Goal: Obtain resource: Download file/media

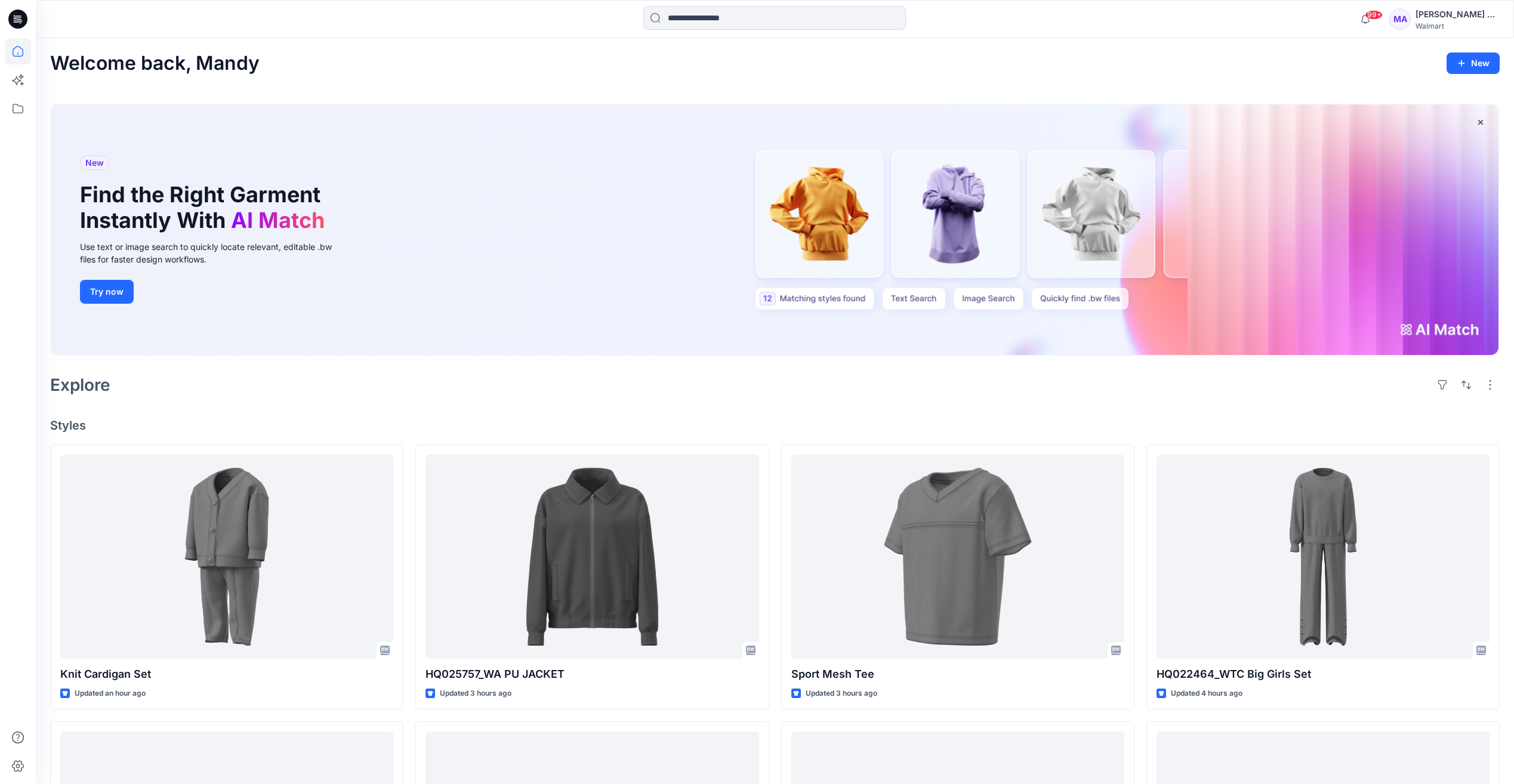
click at [0, 692] on html "99+ Notifications [PERSON_NAME] shared Knit Cardigan Set in FYE 2027 S3 UP Tops…" at bounding box center [757, 660] width 1514 height 1320
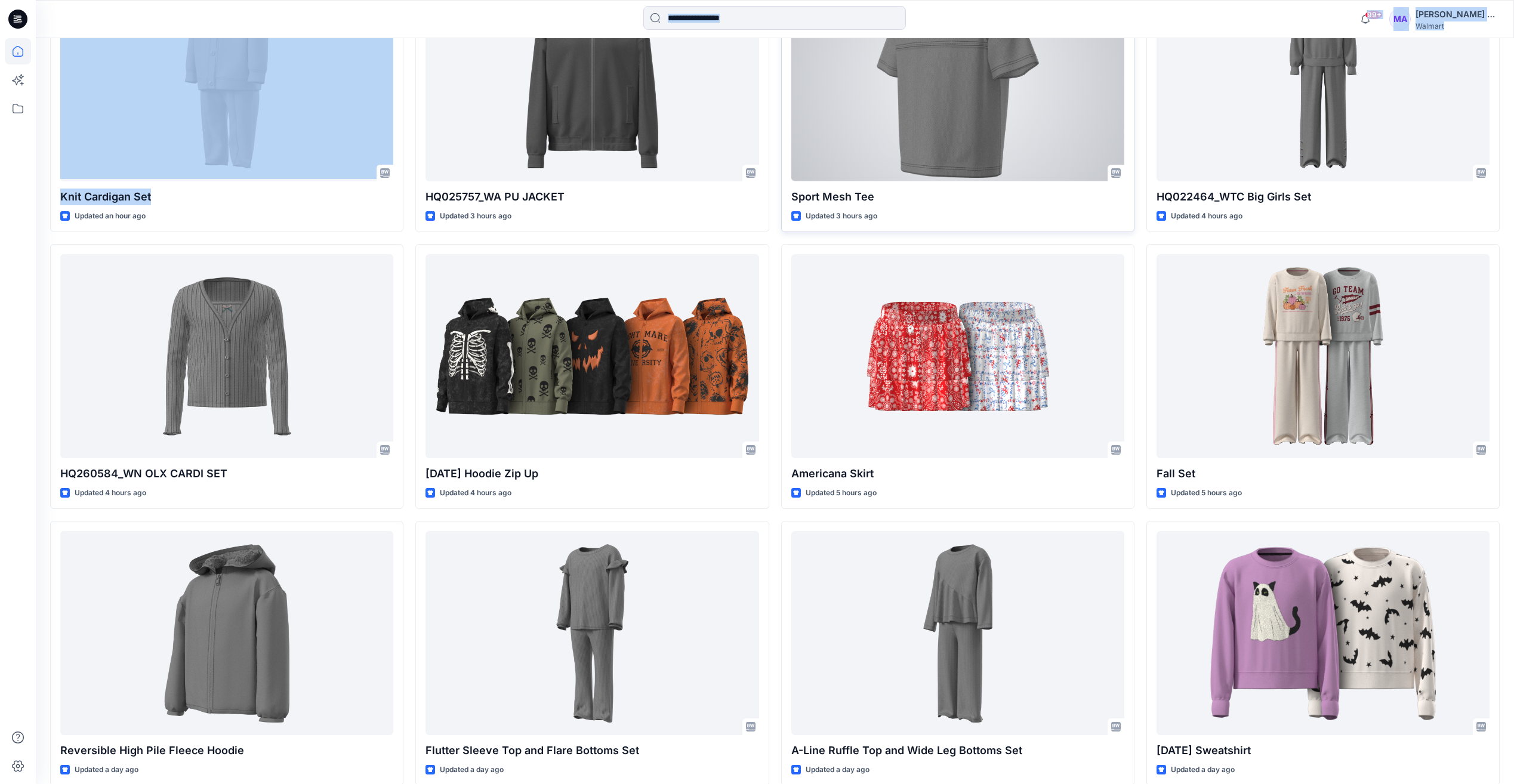
scroll to position [536, 0]
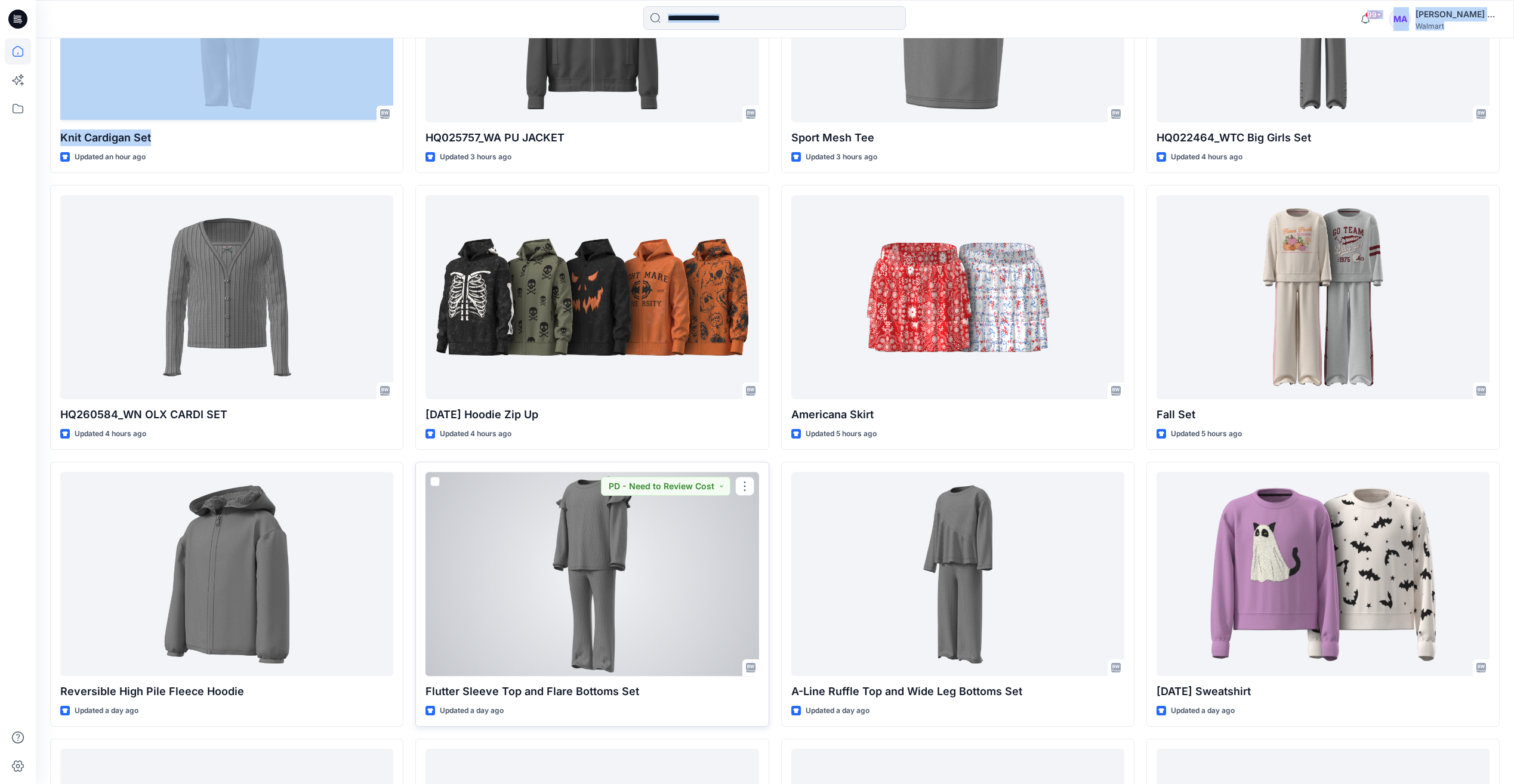
click at [613, 568] on div at bounding box center [592, 574] width 333 height 204
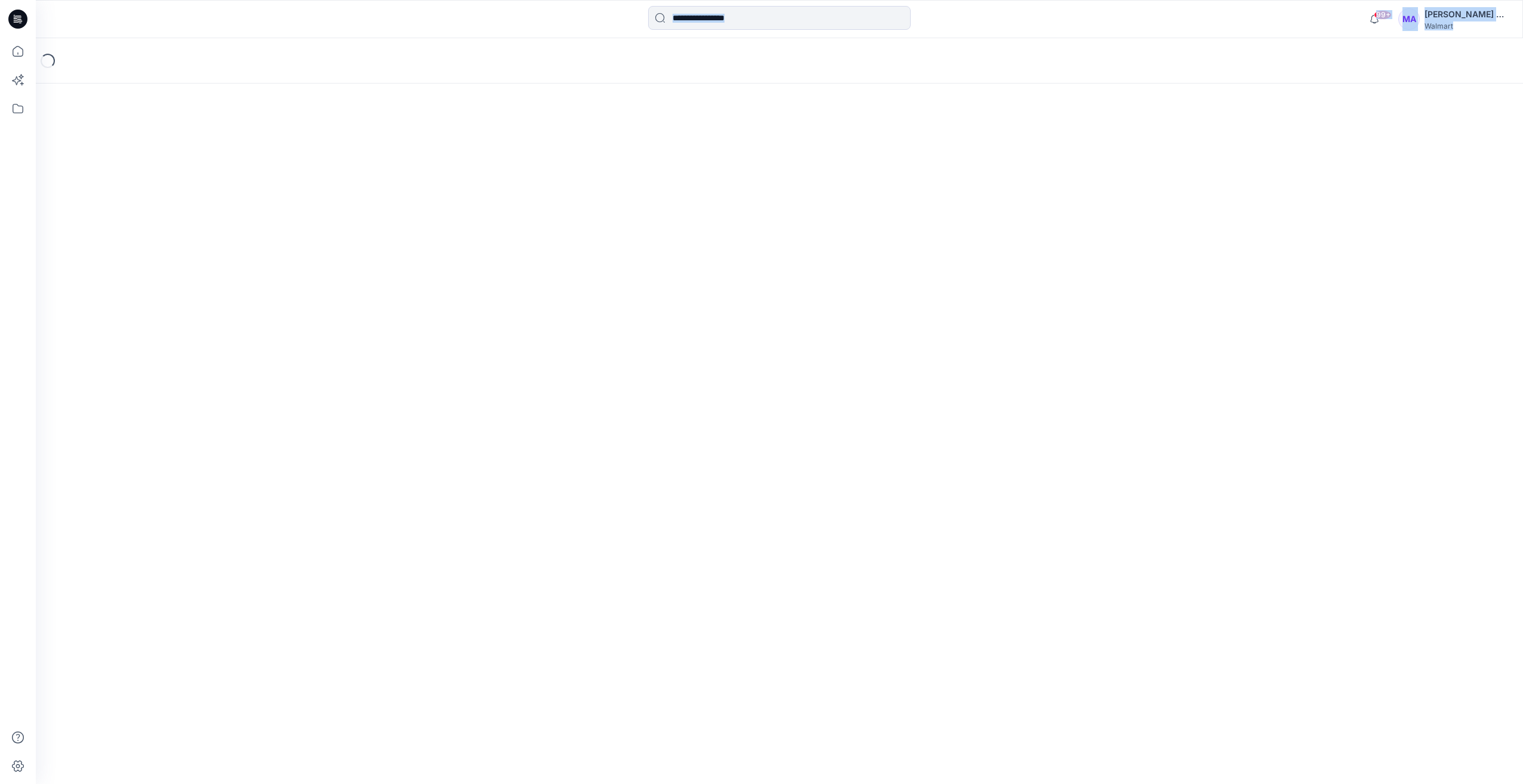
click at [613, 568] on div "Loading..." at bounding box center [779, 411] width 1487 height 746
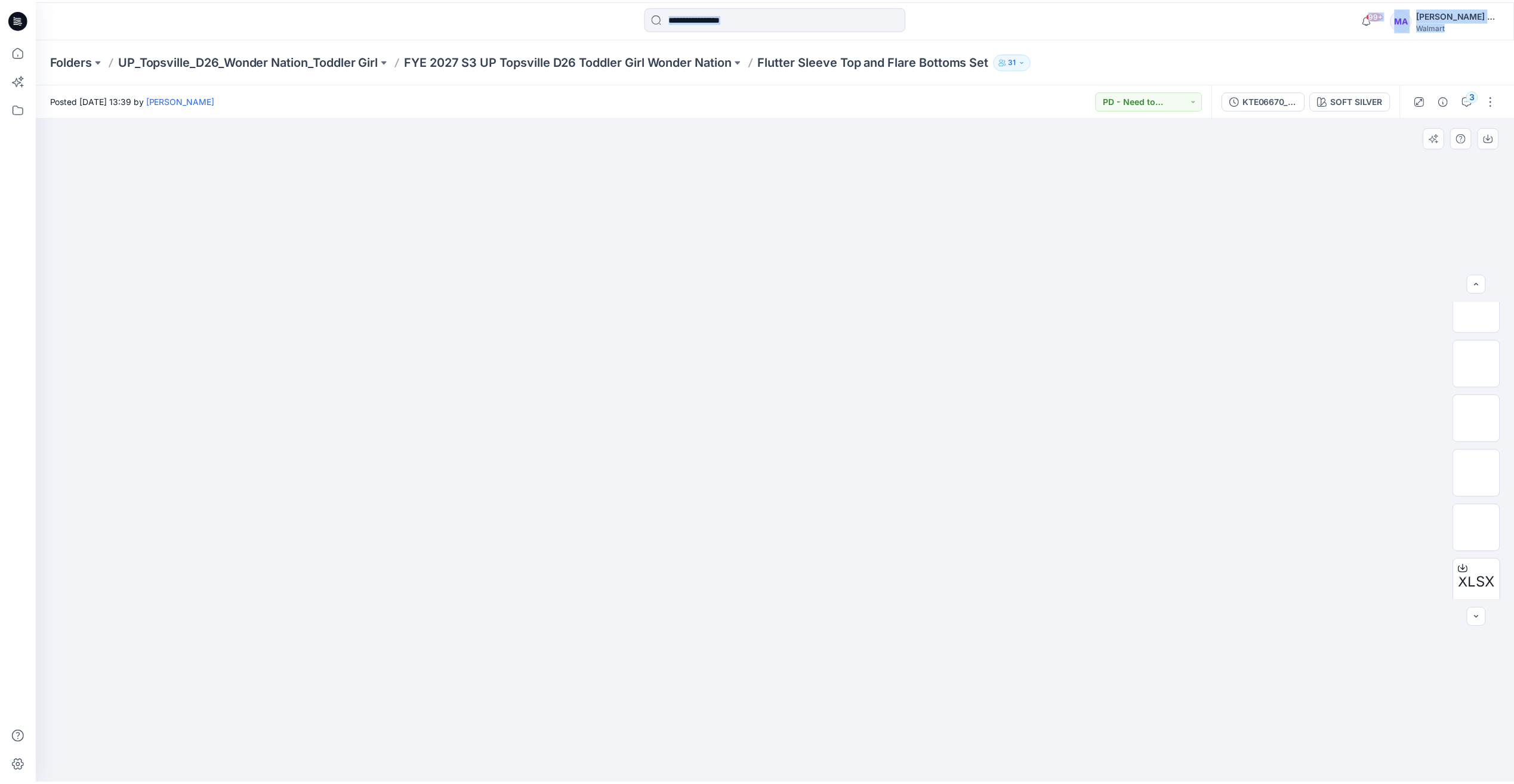
scroll to position [354, 0]
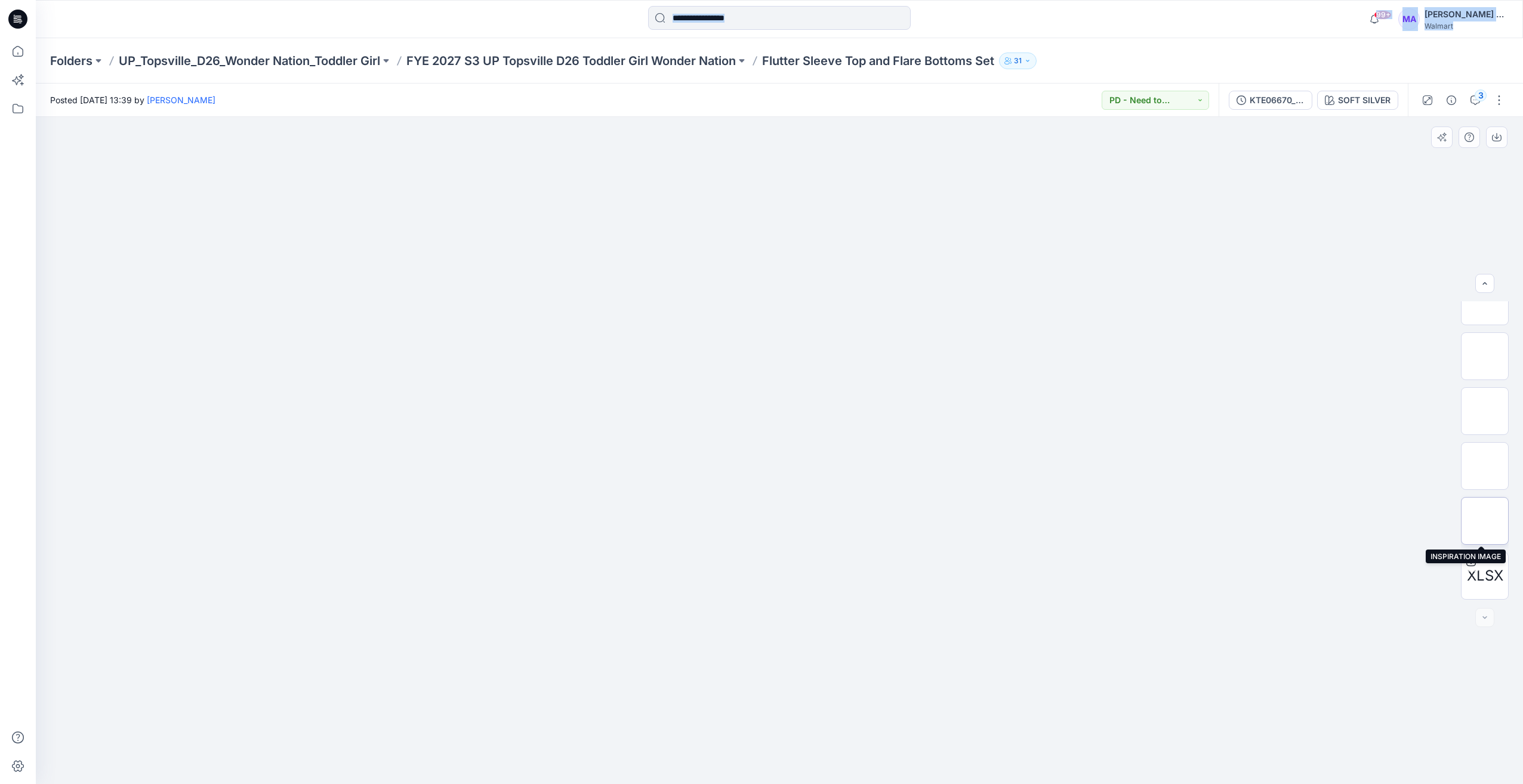
click at [1485, 521] on img at bounding box center [1485, 521] width 0 height 0
click at [1489, 569] on span "XLSX" at bounding box center [1485, 576] width 36 height 22
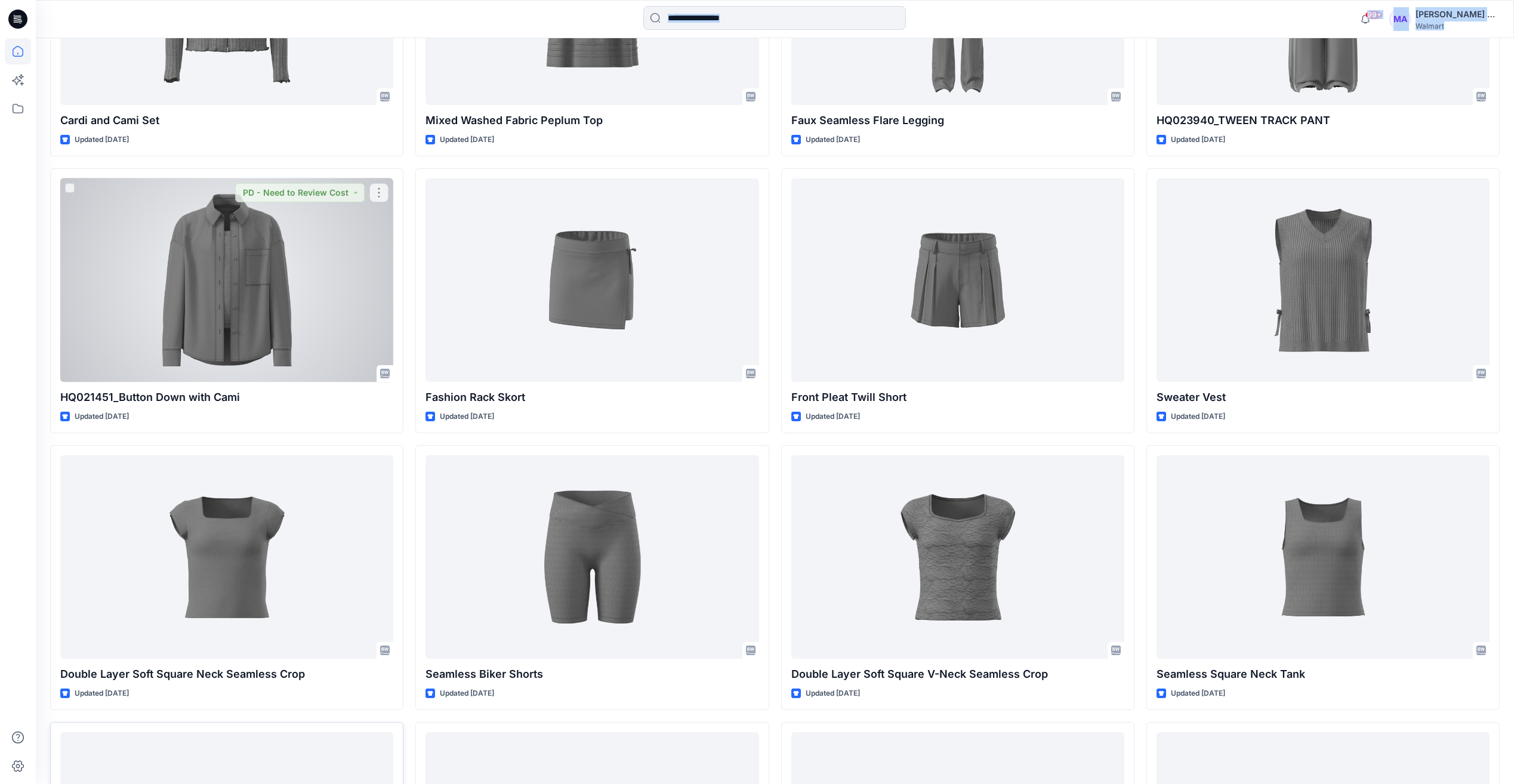
scroll to position [5776, 0]
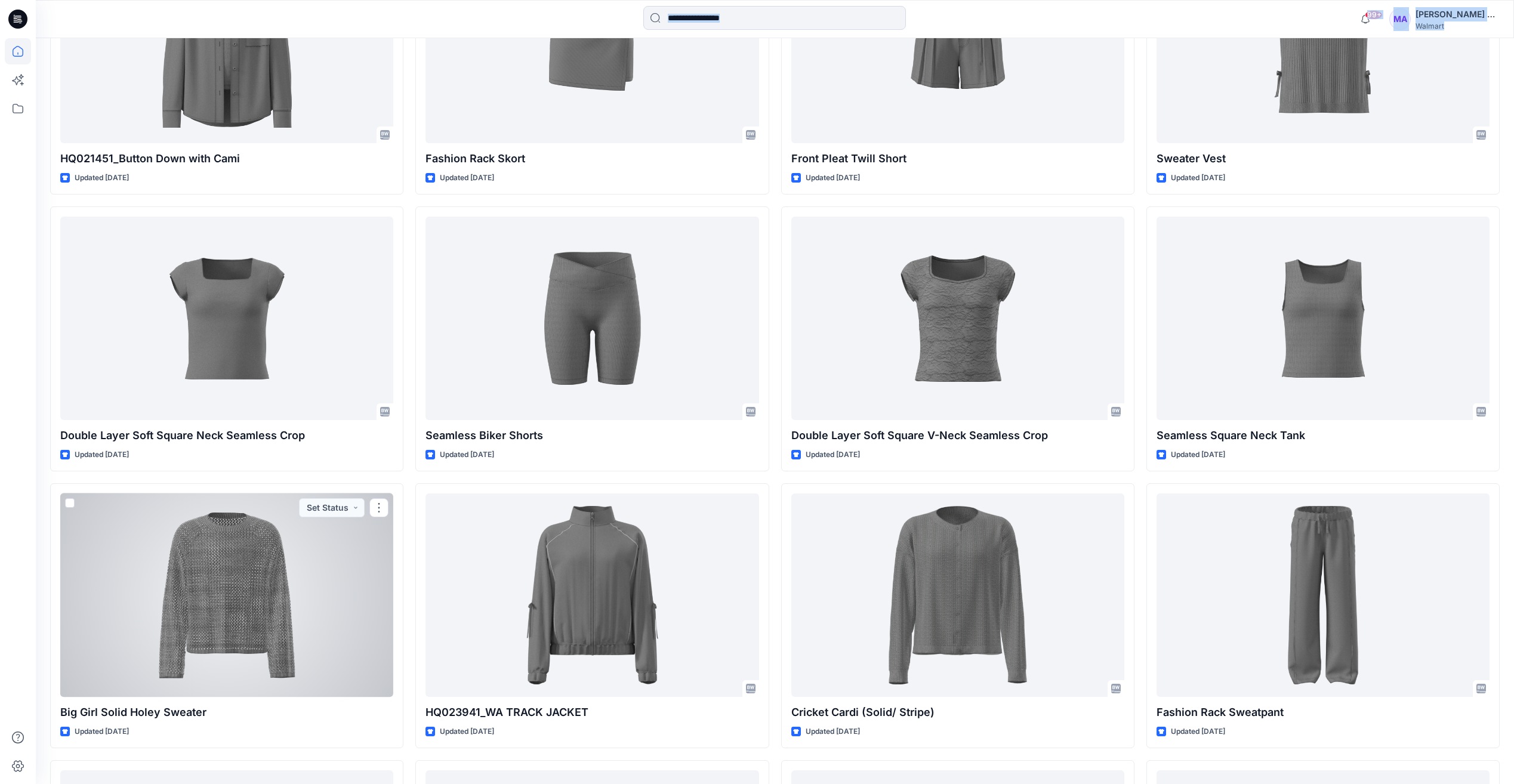
click at [246, 543] on div at bounding box center [226, 595] width 333 height 204
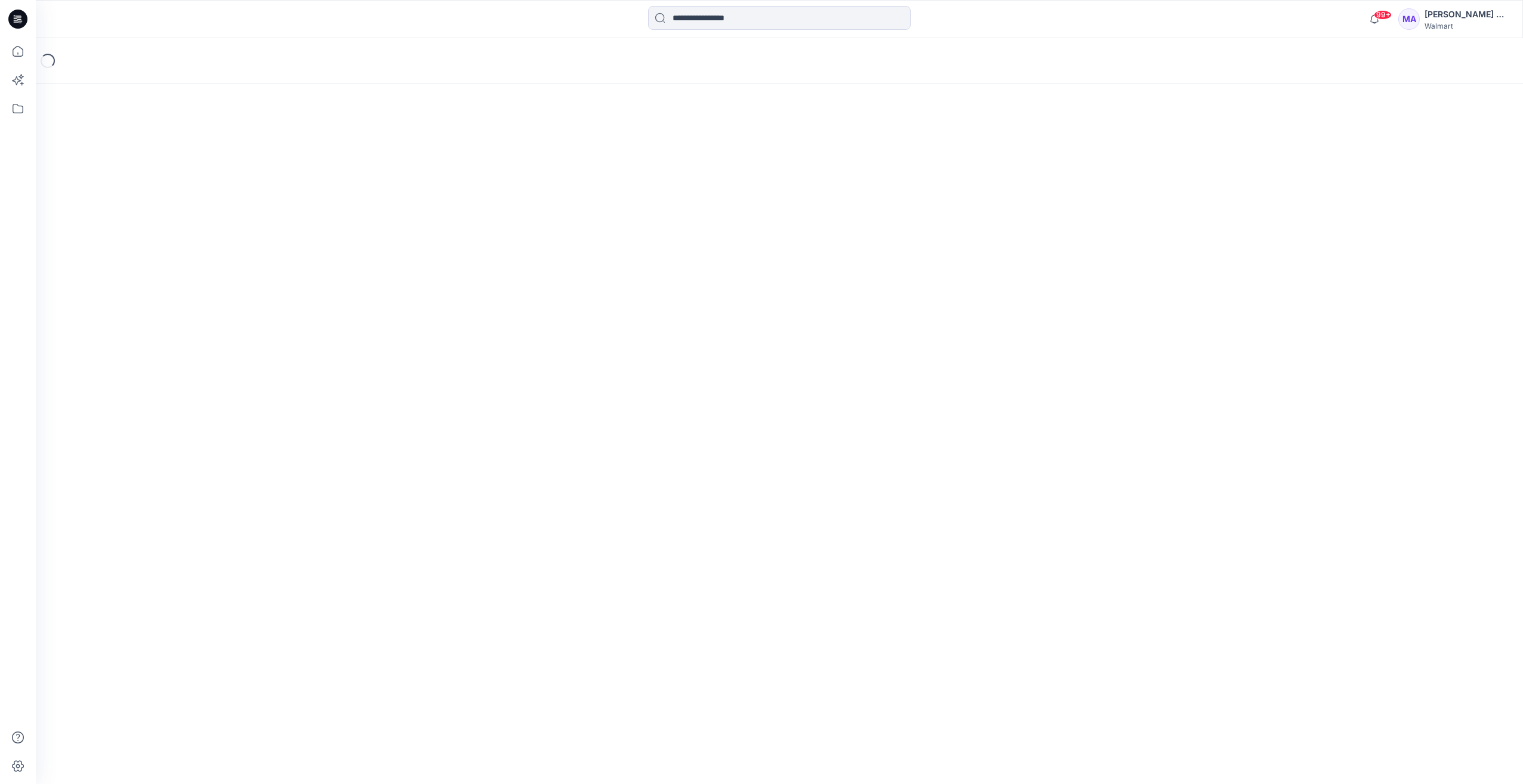
click at [247, 542] on div "Loading..." at bounding box center [779, 411] width 1487 height 746
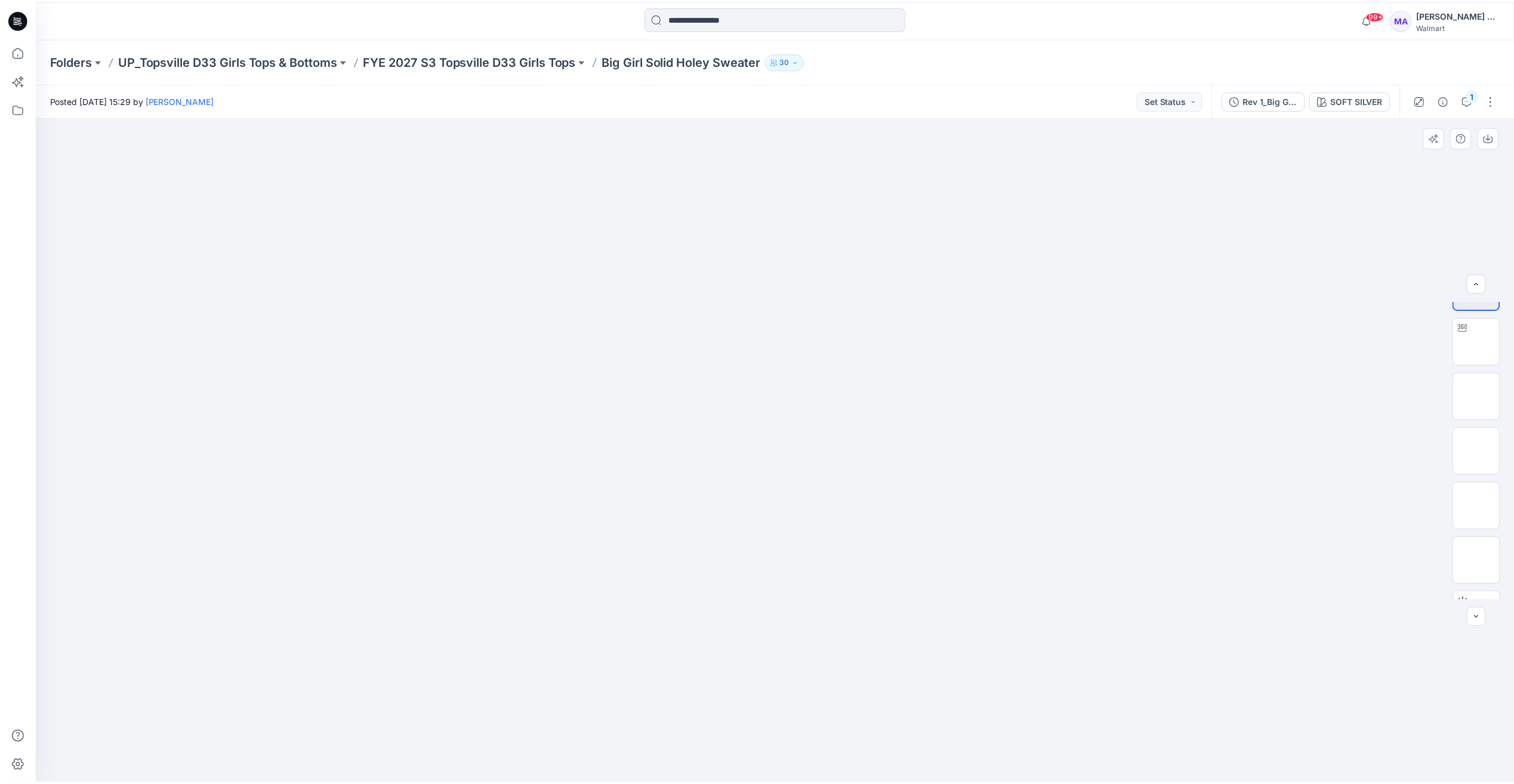
scroll to position [79, 0]
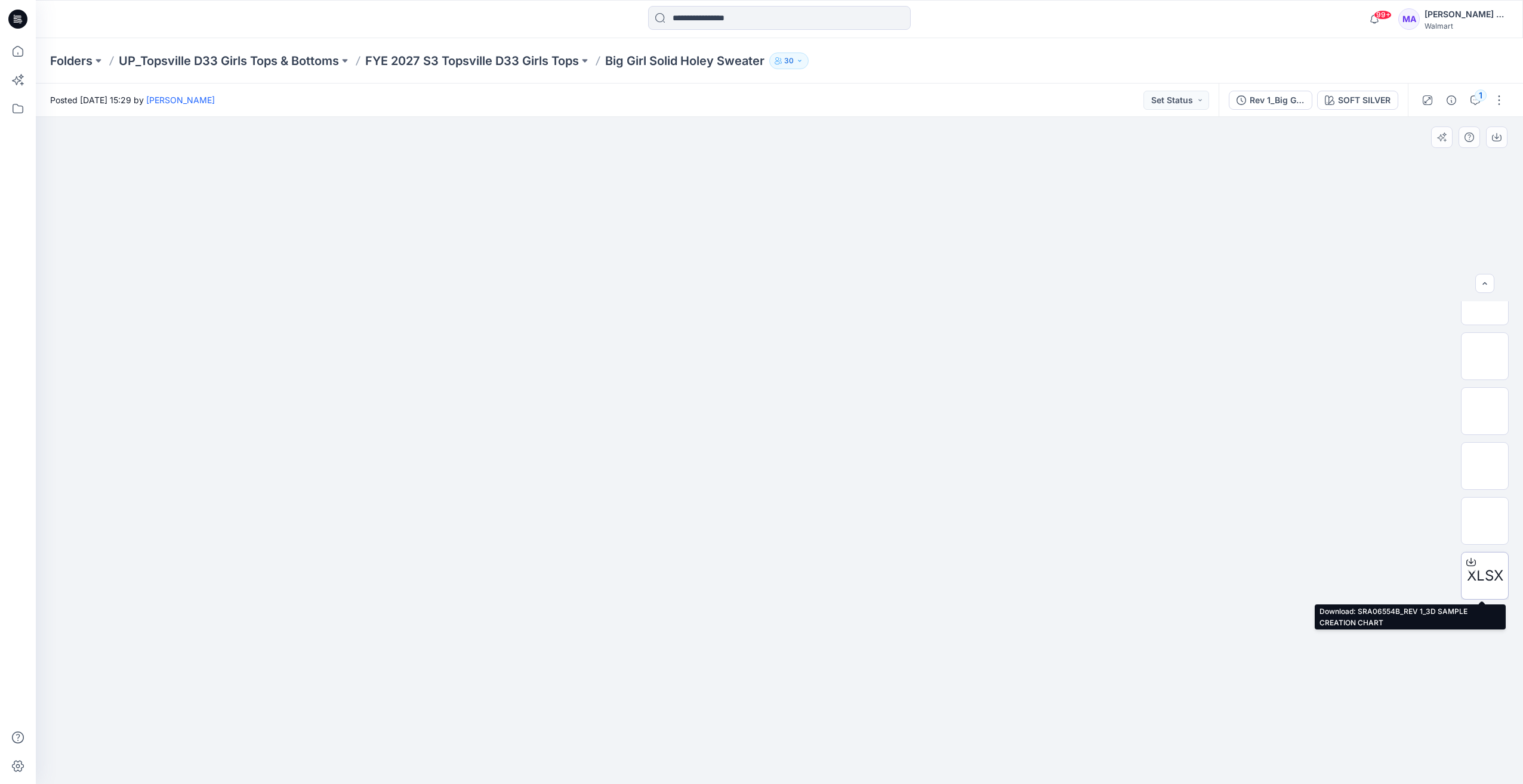
click at [1466, 565] on icon at bounding box center [1471, 562] width 9 height 9
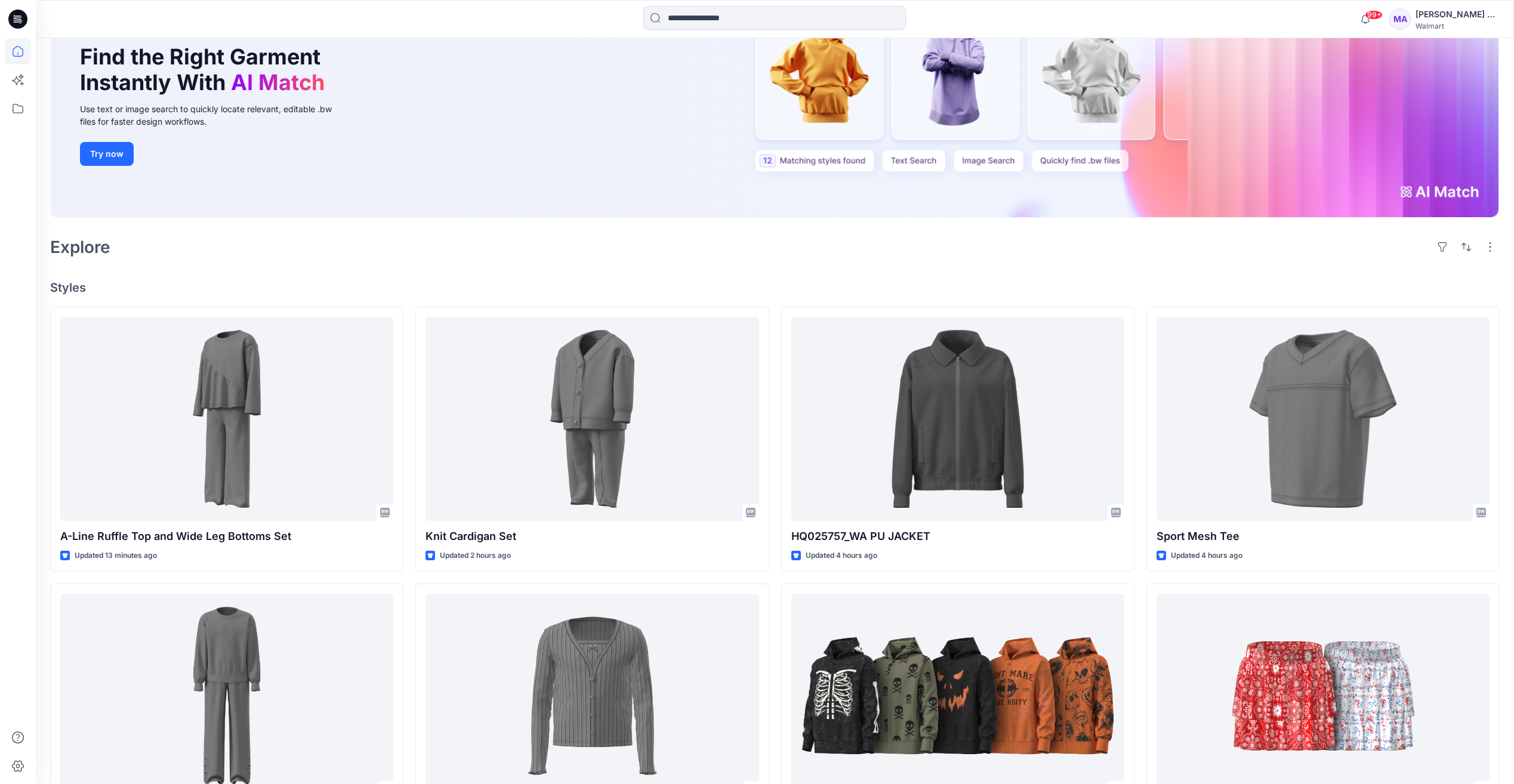
scroll to position [130, 0]
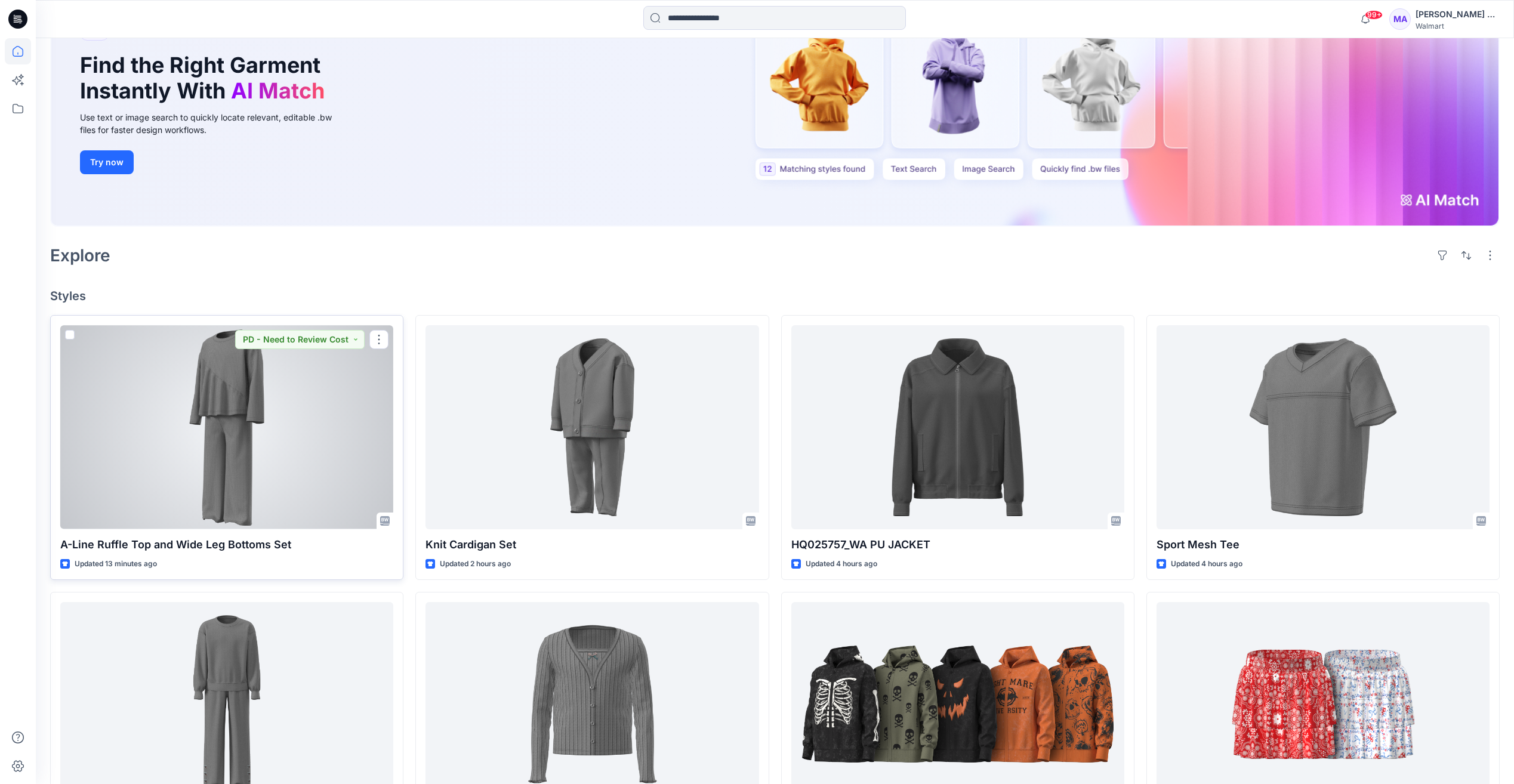
click at [224, 436] on div at bounding box center [226, 427] width 333 height 204
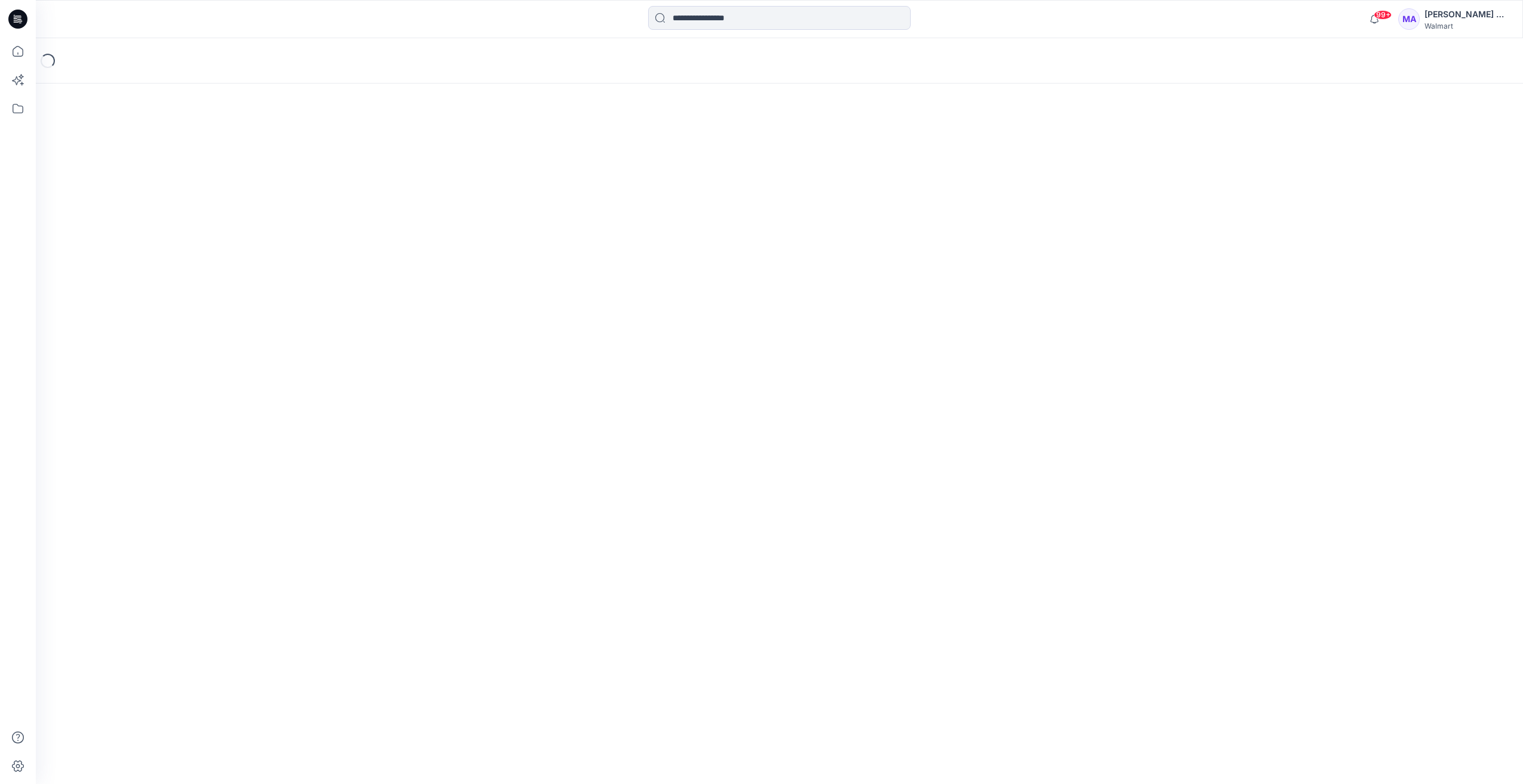
click at [224, 436] on div "Loading..." at bounding box center [779, 411] width 1487 height 746
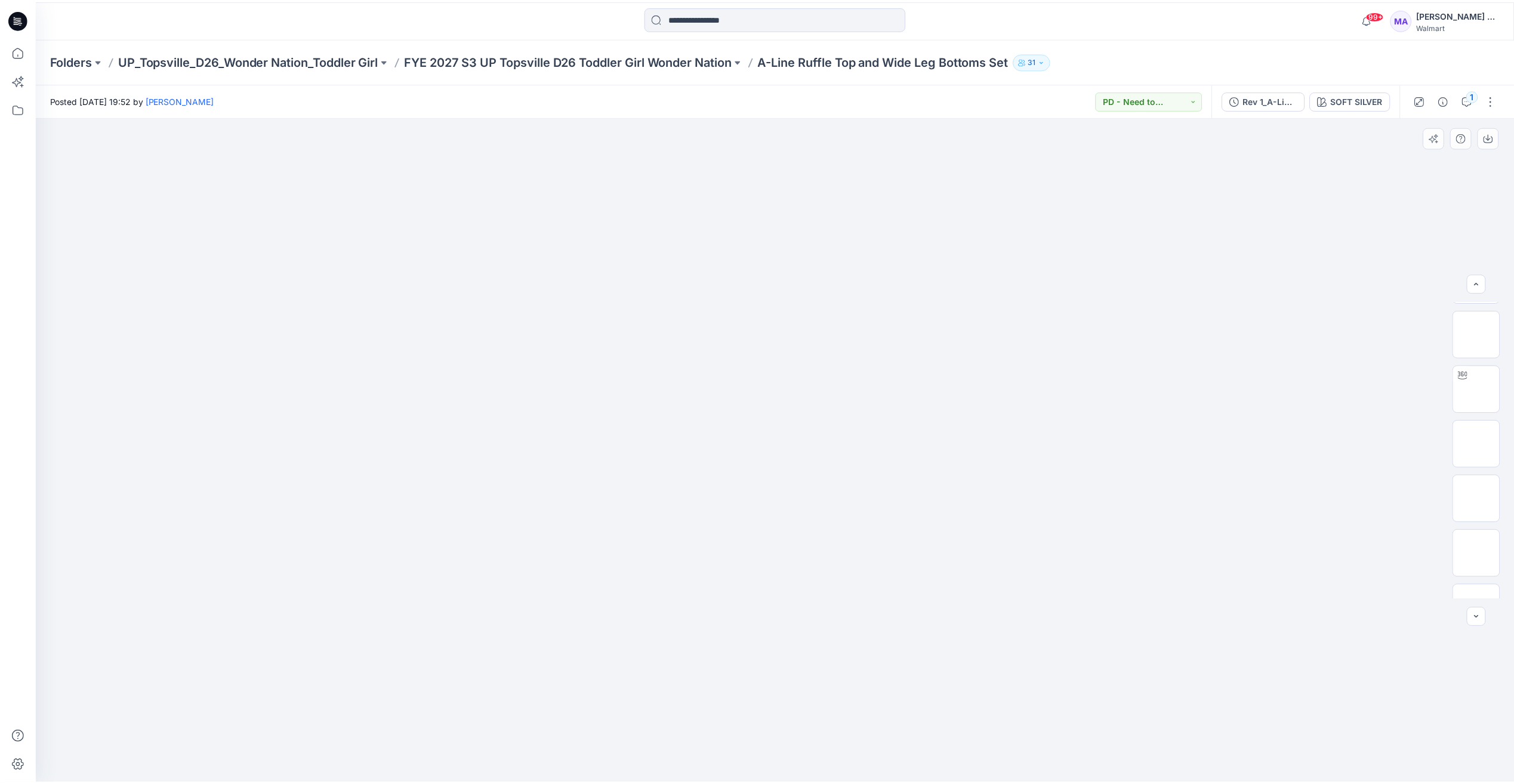
scroll to position [354, 0]
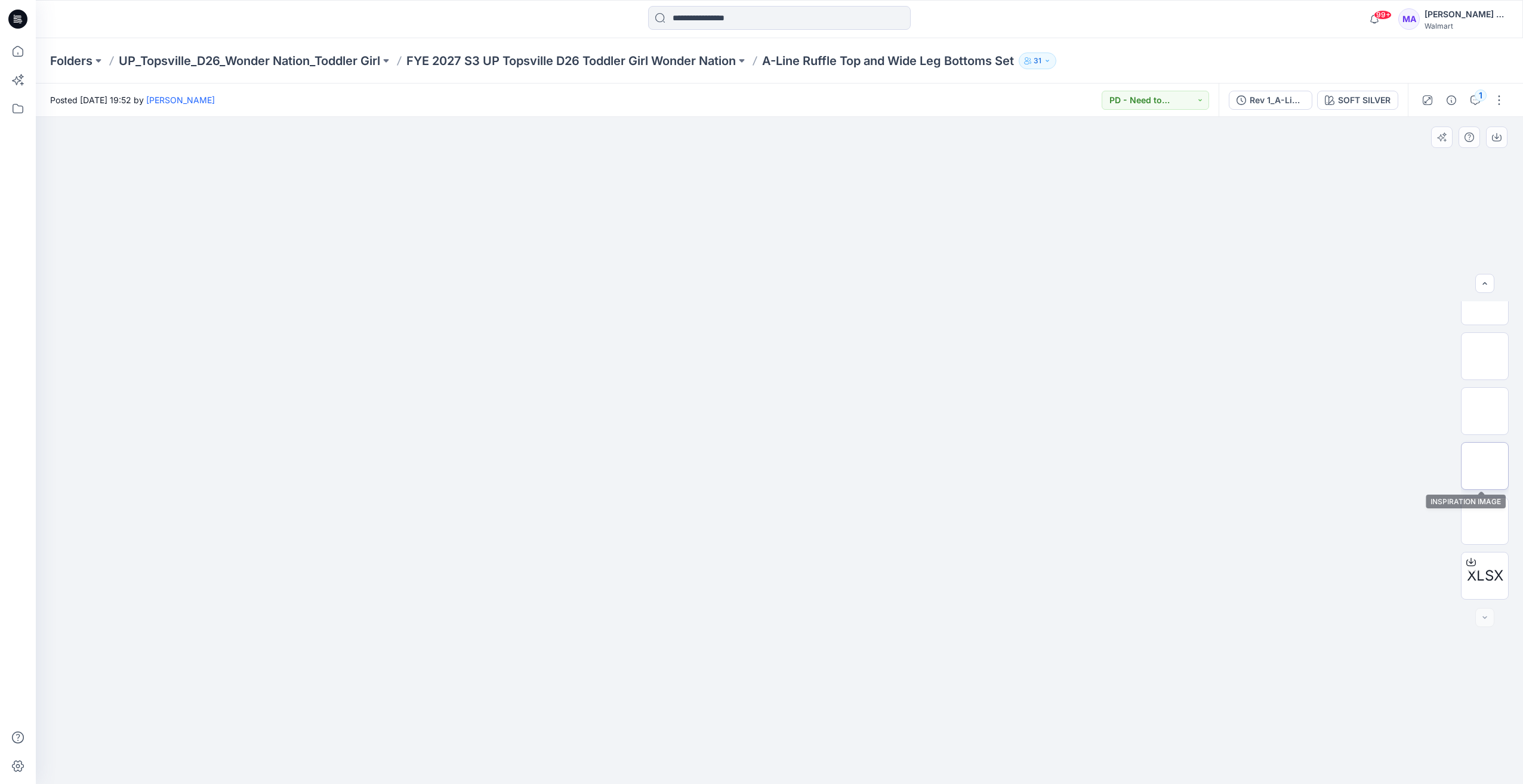
click at [1485, 466] on img at bounding box center [1485, 466] width 0 height 0
click at [1484, 575] on span "XLSX" at bounding box center [1485, 576] width 36 height 22
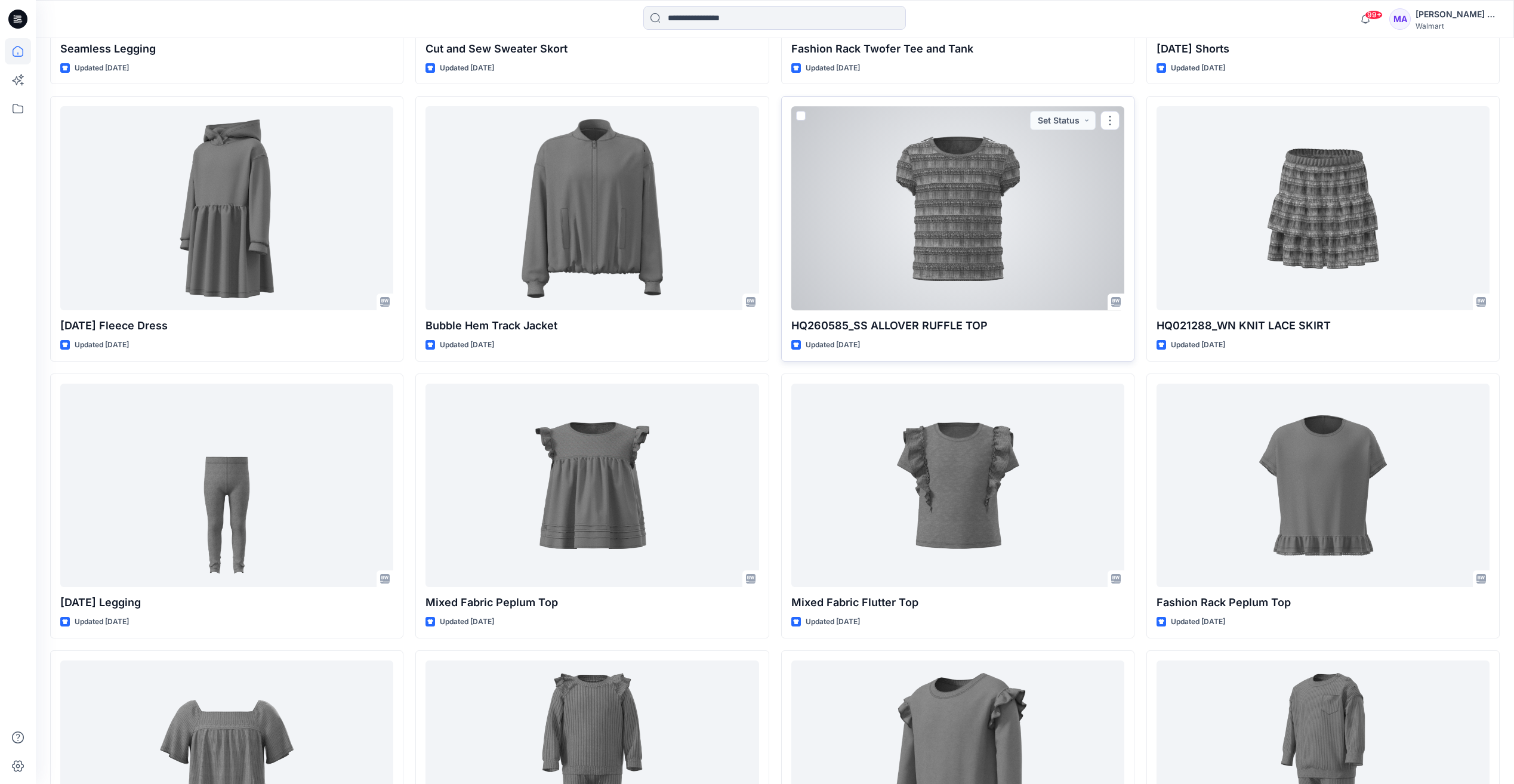
scroll to position [4337, 0]
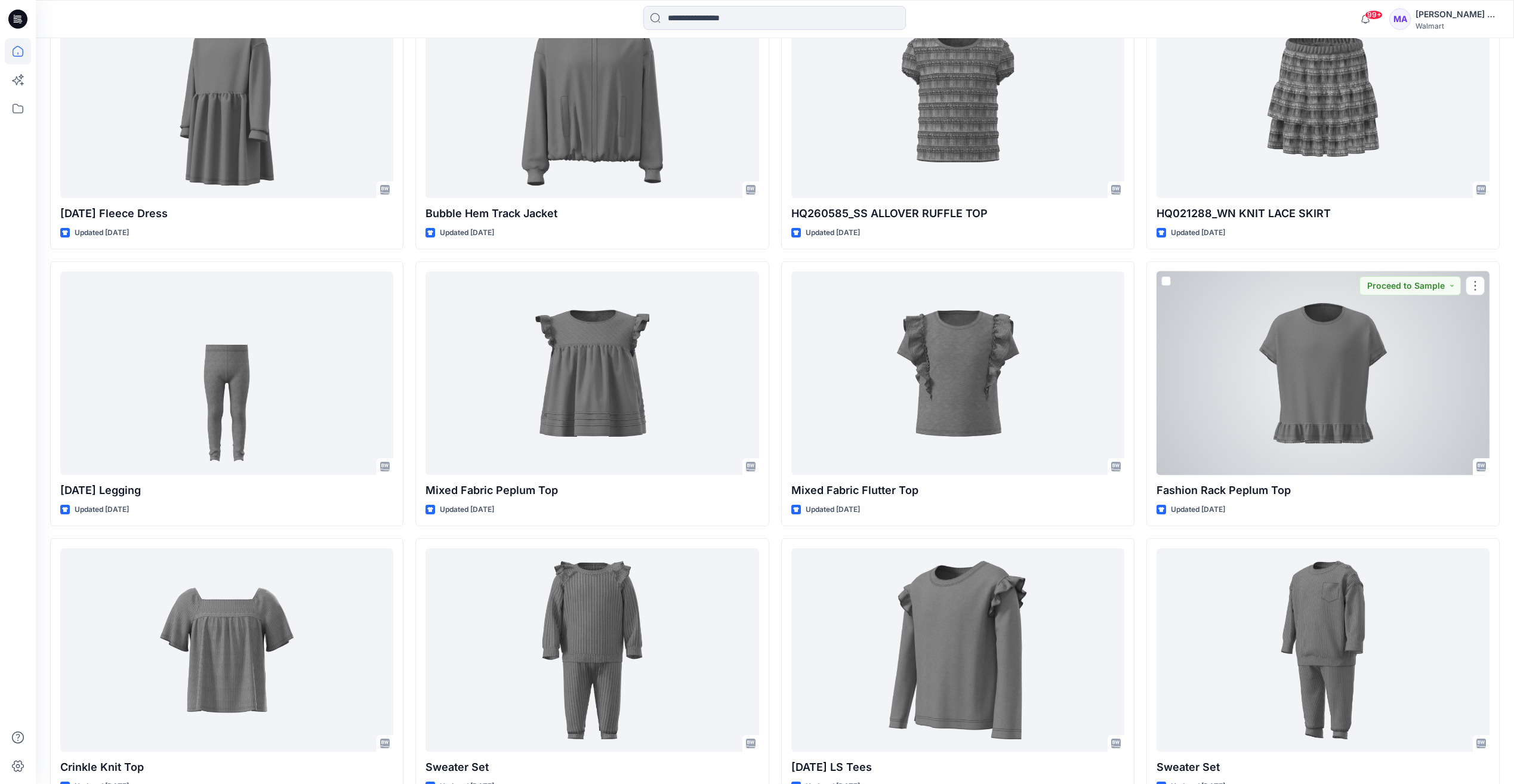
click at [1346, 399] on div at bounding box center [1322, 373] width 333 height 204
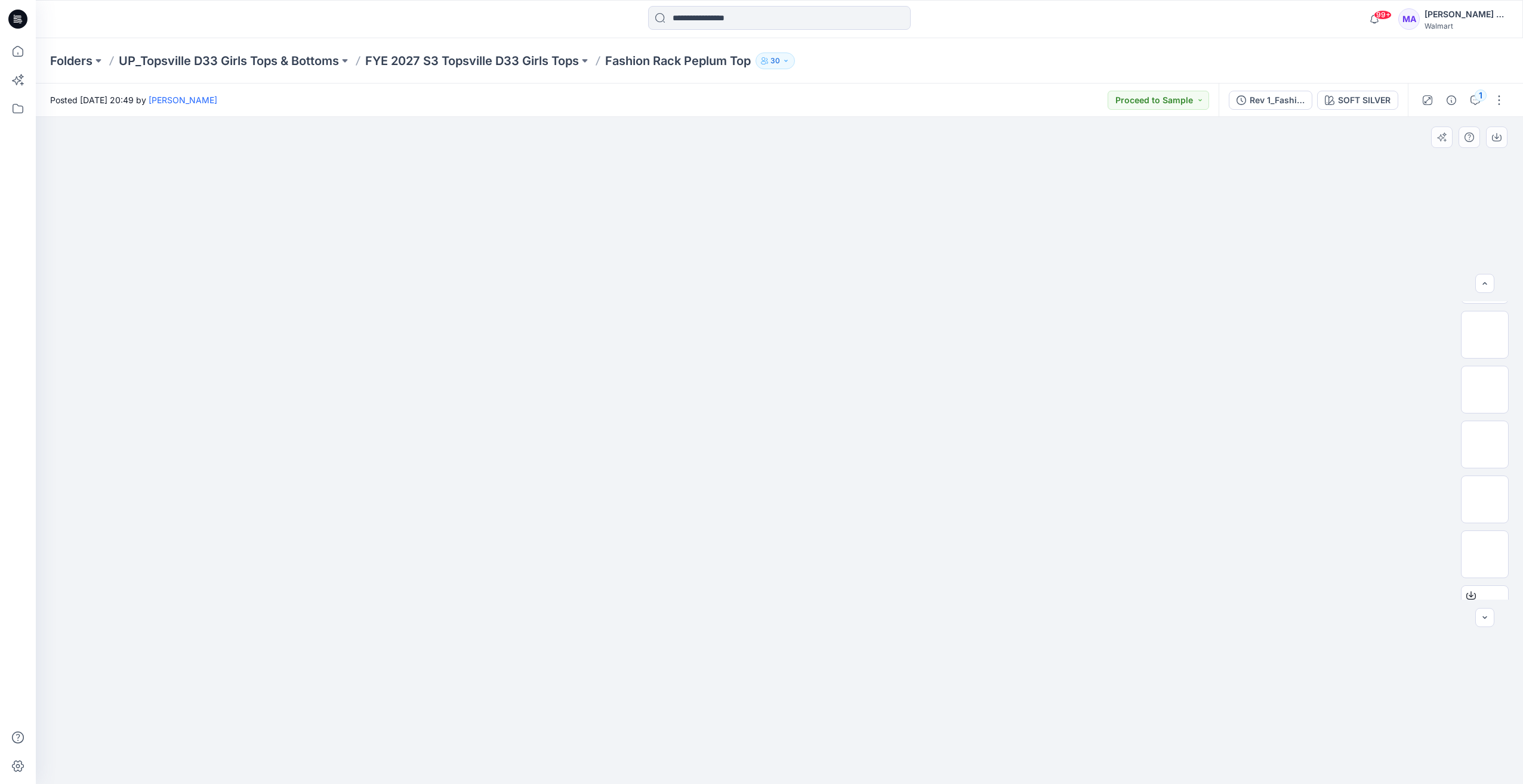
scroll to position [134, 0]
click at [1471, 567] on div at bounding box center [1471, 562] width 19 height 19
